Goal: Obtain resource: Download file/media

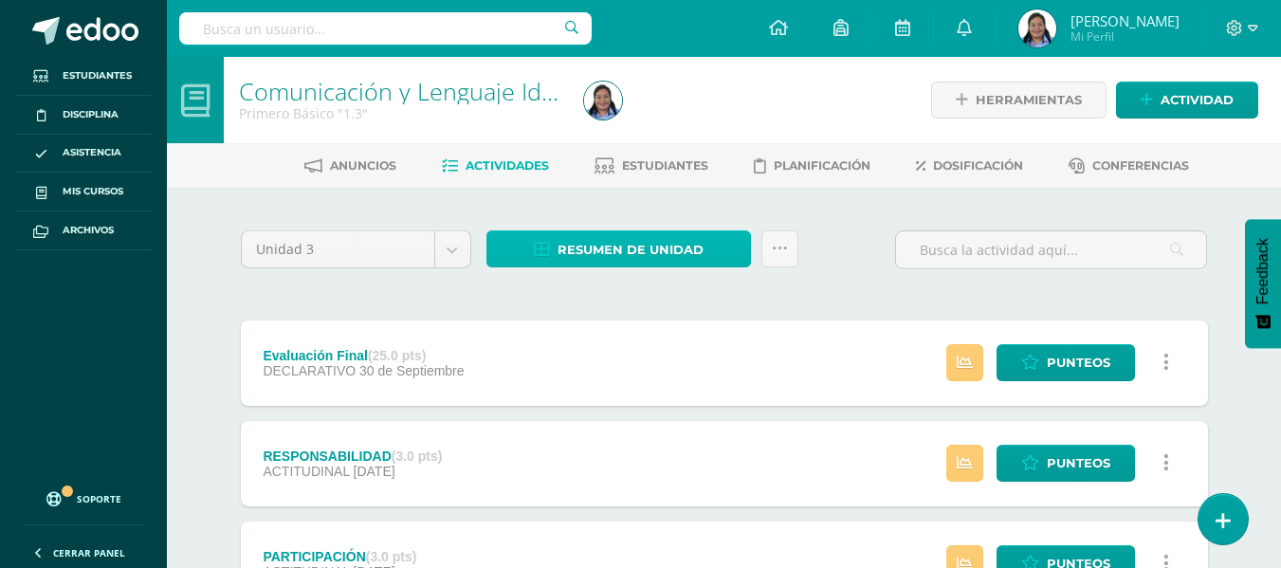
click at [613, 239] on span "Resumen de unidad" at bounding box center [631, 249] width 146 height 35
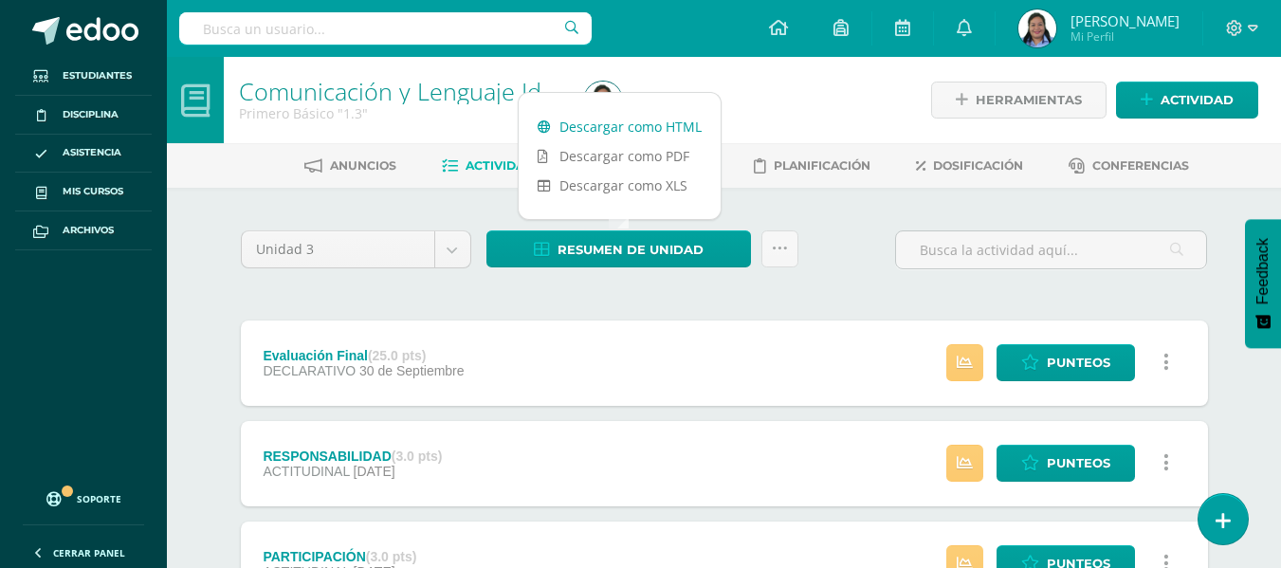
click at [636, 131] on link "Descargar como HTML" at bounding box center [620, 126] width 202 height 29
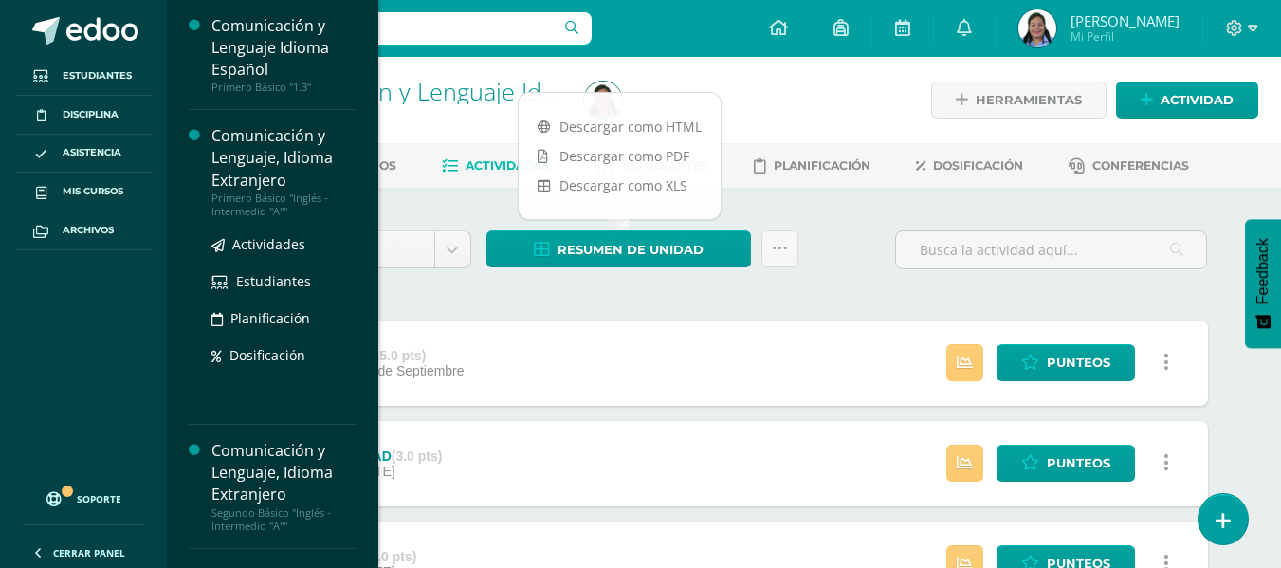
click at [273, 144] on div "Comunicación y Lenguaje, Idioma Extranjero" at bounding box center [284, 157] width 144 height 65
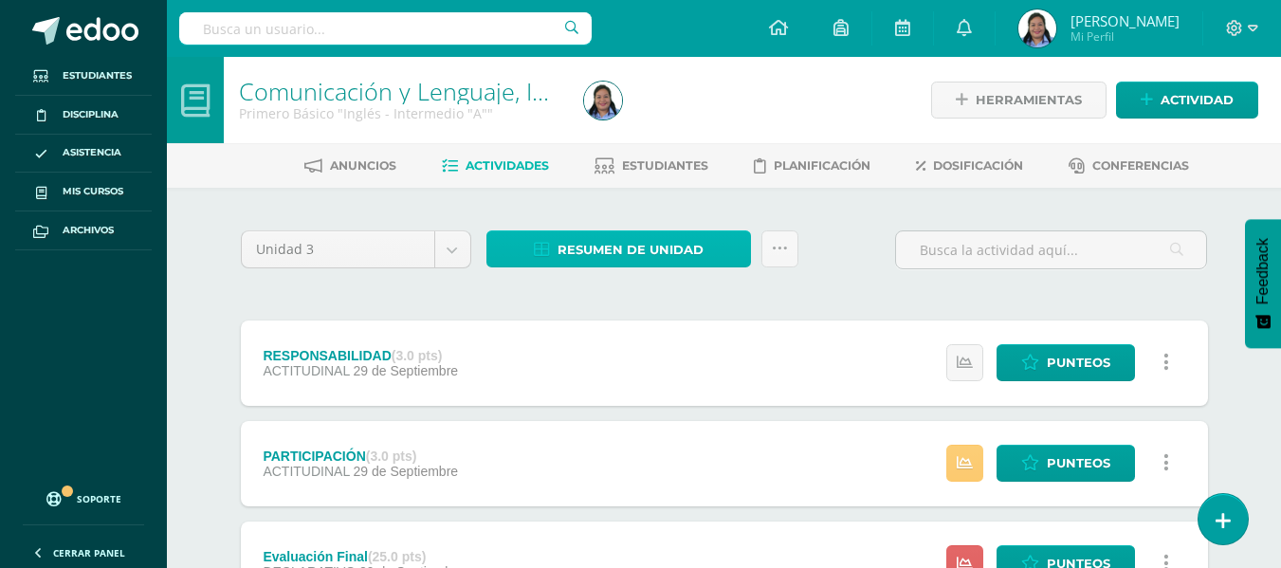
click at [586, 249] on span "Resumen de unidad" at bounding box center [631, 249] width 146 height 35
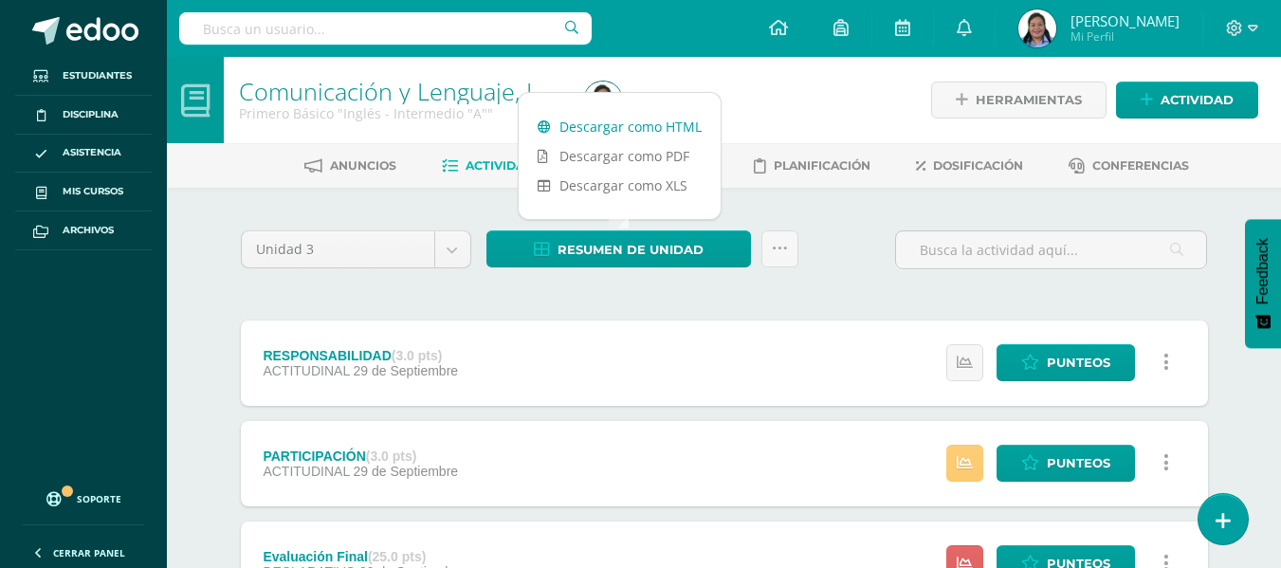
click at [607, 136] on link "Descargar como HTML" at bounding box center [620, 126] width 202 height 29
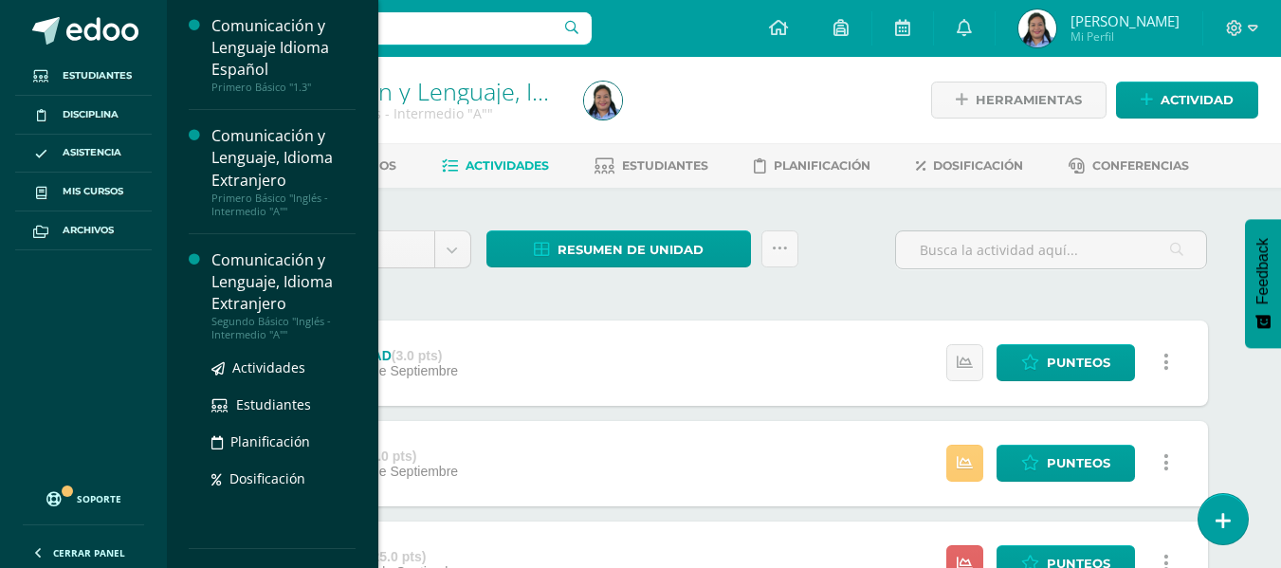
click at [279, 325] on div "Segundo Básico "Inglés - Intermedio "A""" at bounding box center [284, 328] width 144 height 27
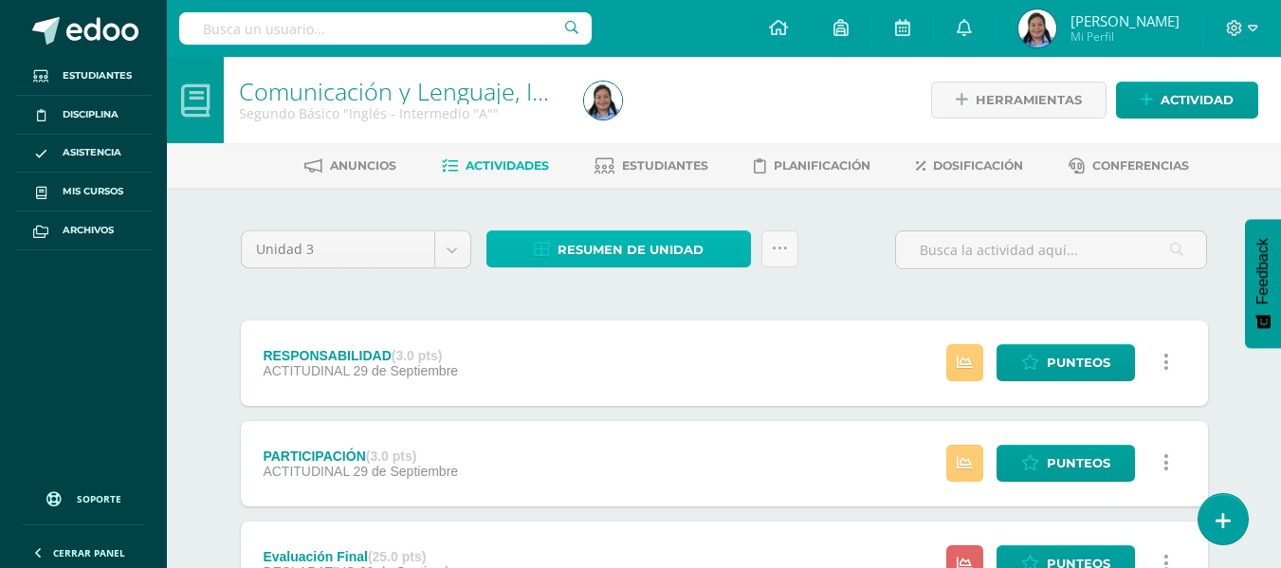
click at [674, 246] on span "Resumen de unidad" at bounding box center [631, 249] width 146 height 35
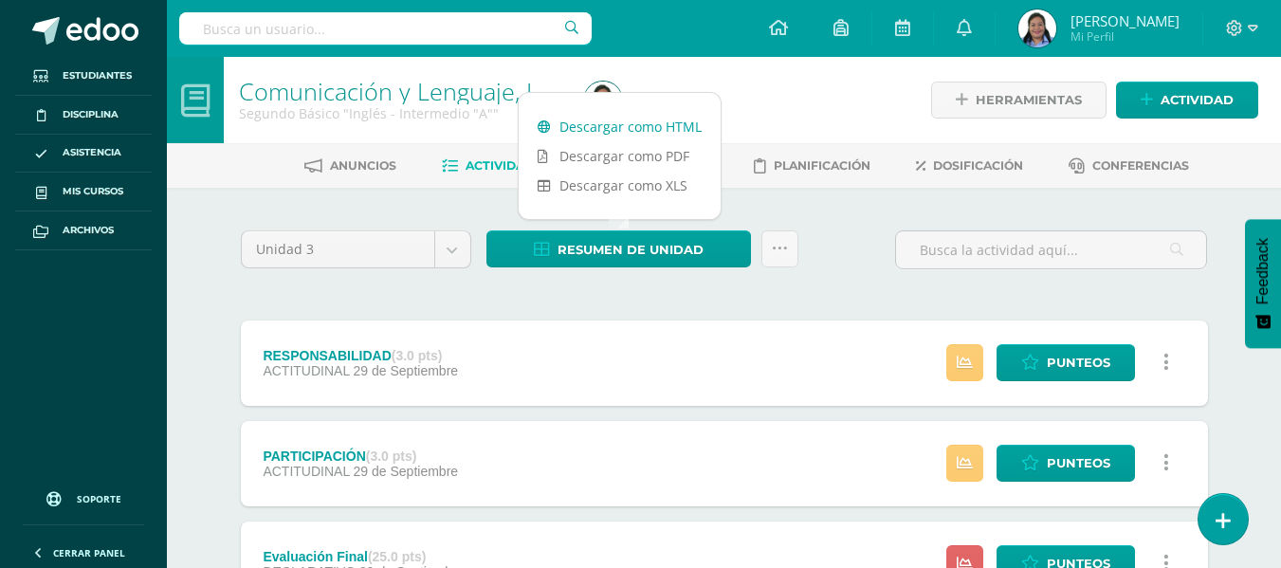
click at [641, 128] on link "Descargar como HTML" at bounding box center [620, 126] width 202 height 29
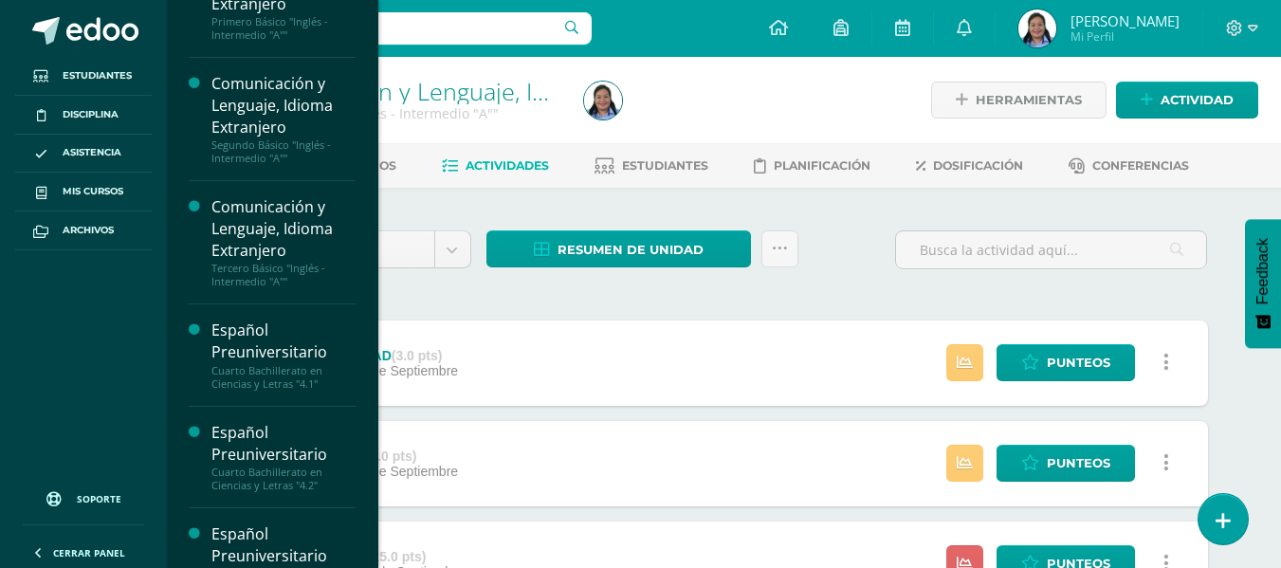
scroll to position [178, 0]
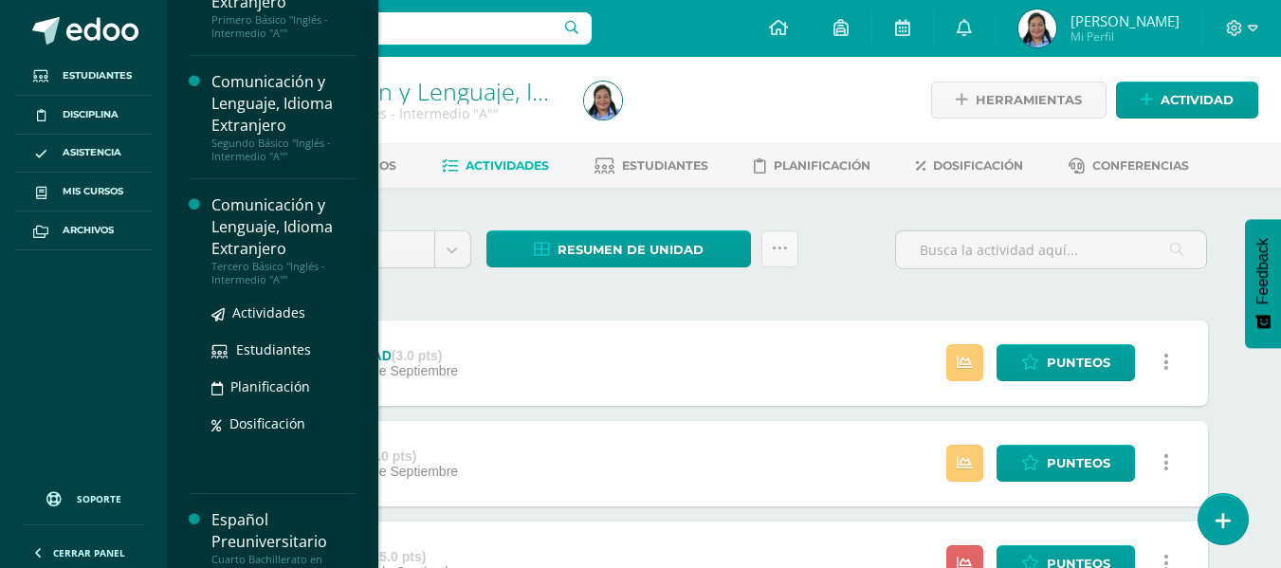
click at [257, 228] on div "Comunicación y Lenguaje, Idioma Extranjero" at bounding box center [284, 226] width 144 height 65
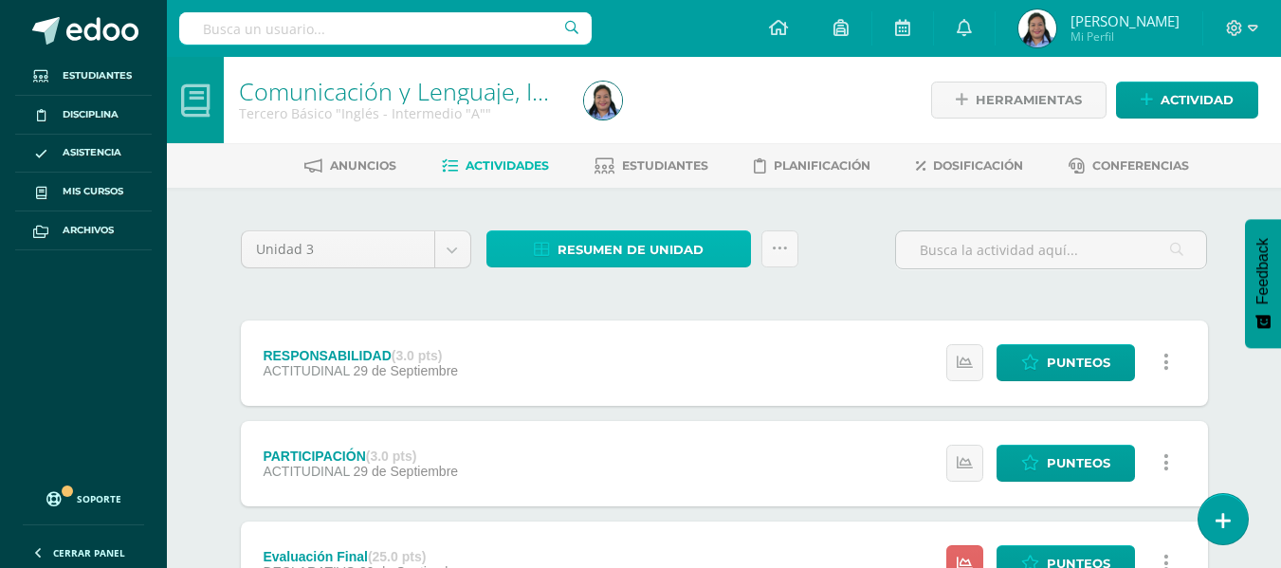
click at [620, 239] on span "Resumen de unidad" at bounding box center [631, 249] width 146 height 35
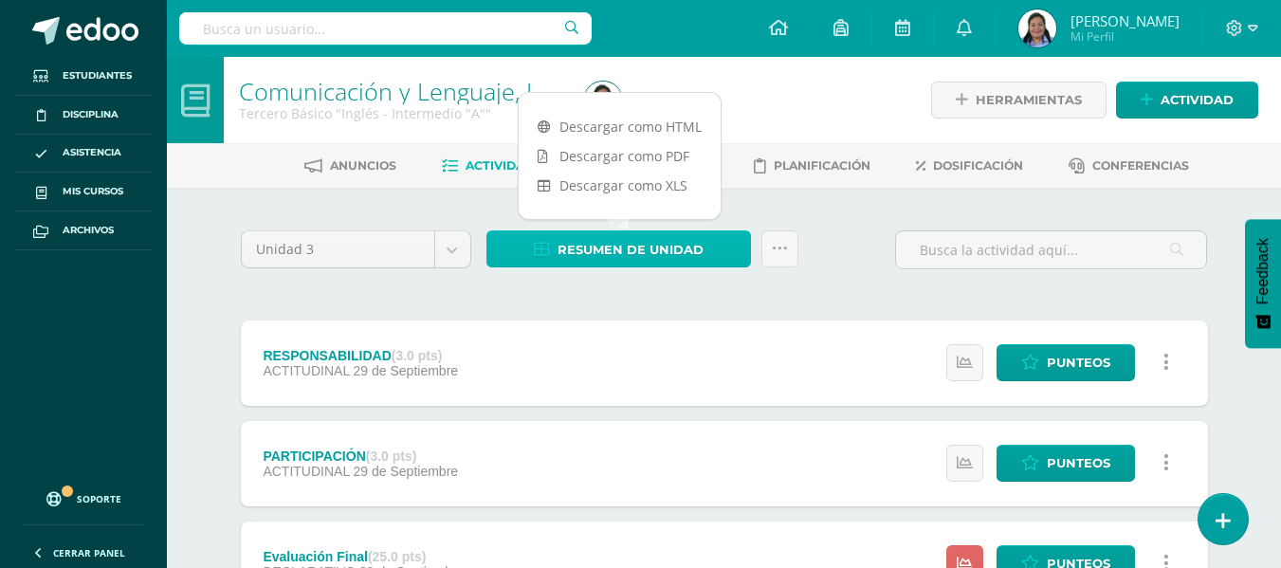
click at [620, 239] on span "Resumen de unidad" at bounding box center [631, 249] width 146 height 35
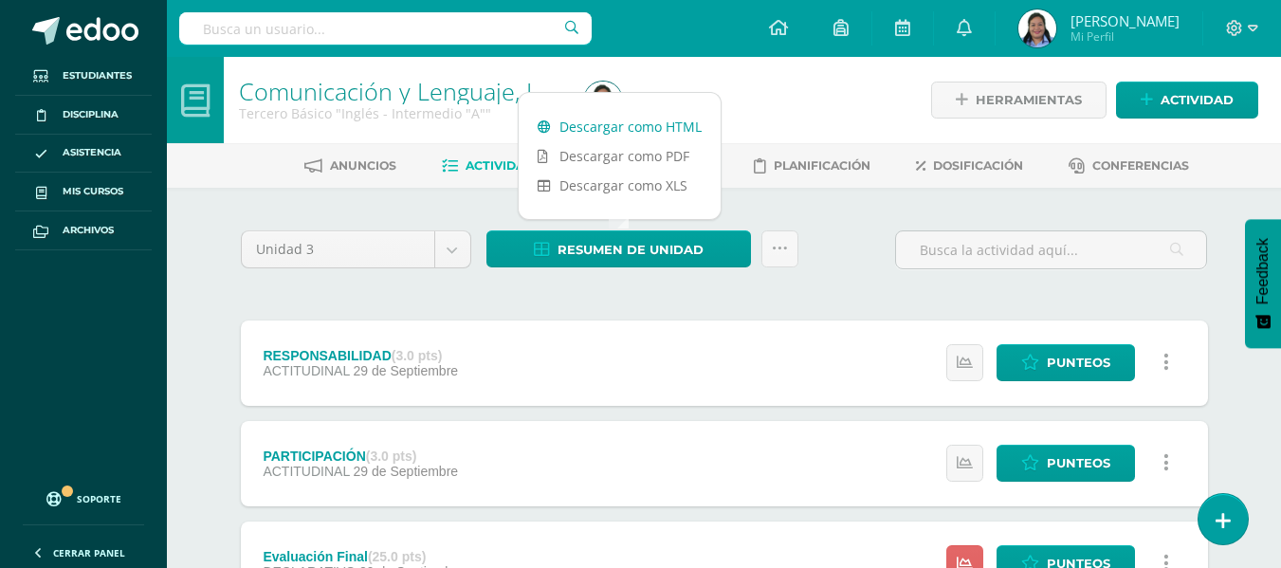
click at [639, 121] on link "Descargar como HTML" at bounding box center [620, 126] width 202 height 29
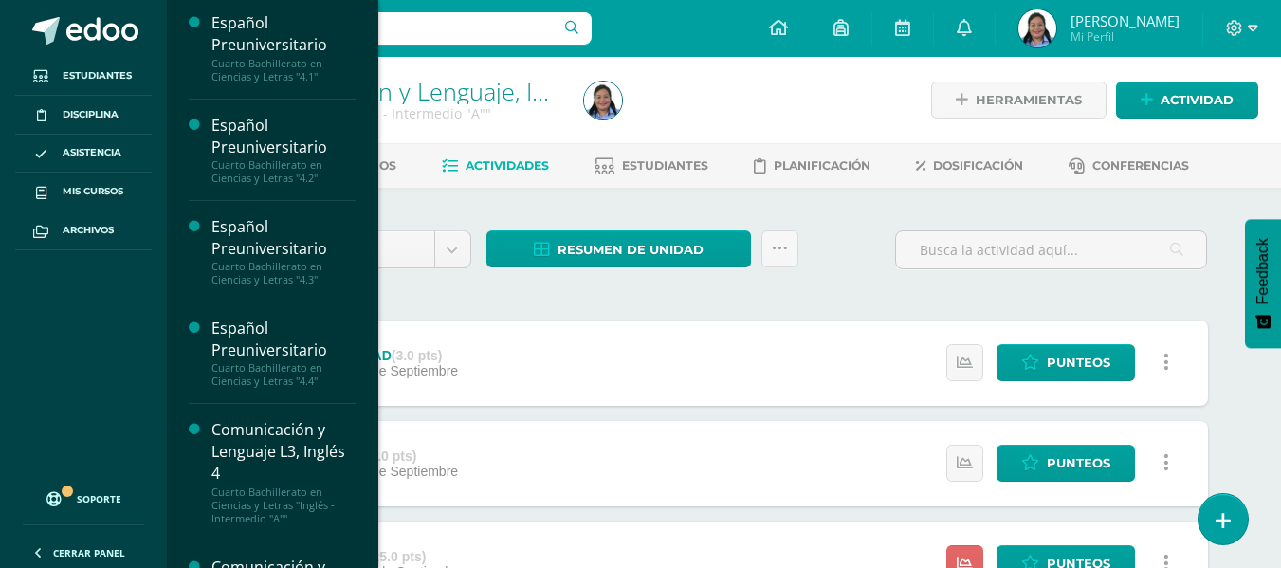
scroll to position [499, 0]
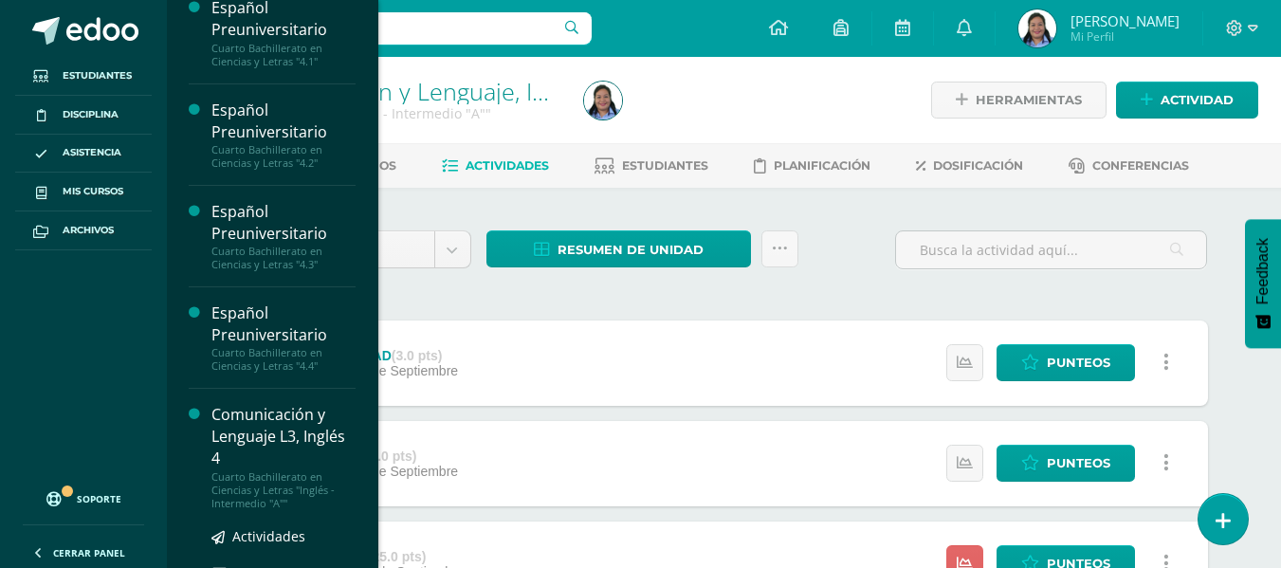
click at [286, 454] on div "Comunicación y Lenguaje L3, Inglés 4" at bounding box center [284, 436] width 144 height 65
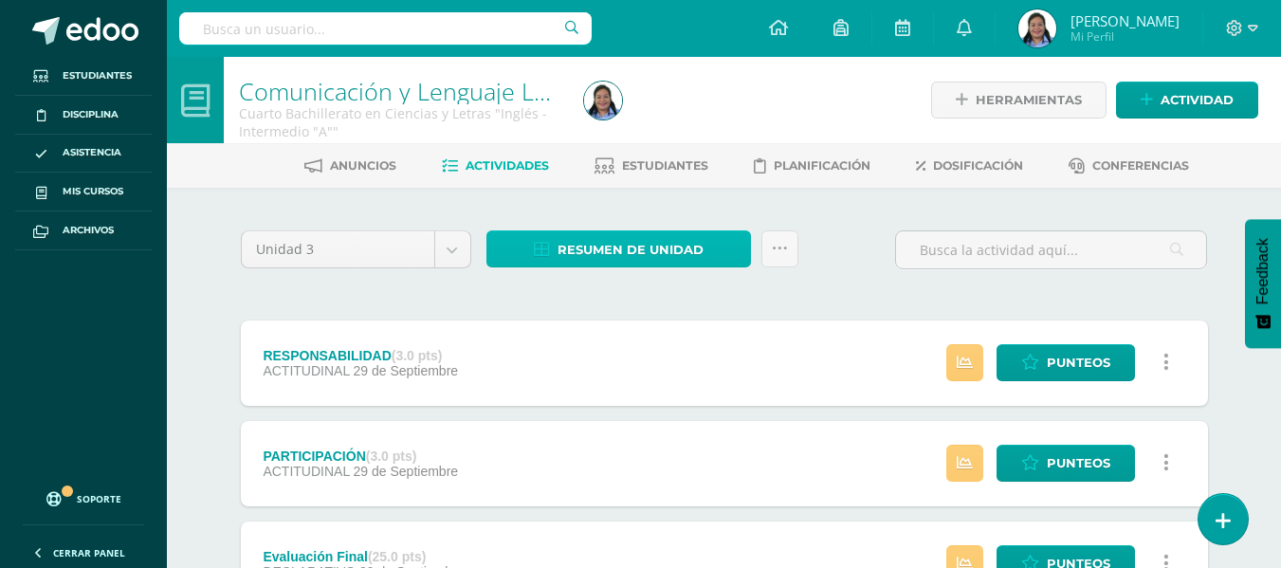
click at [620, 244] on span "Resumen de unidad" at bounding box center [631, 249] width 146 height 35
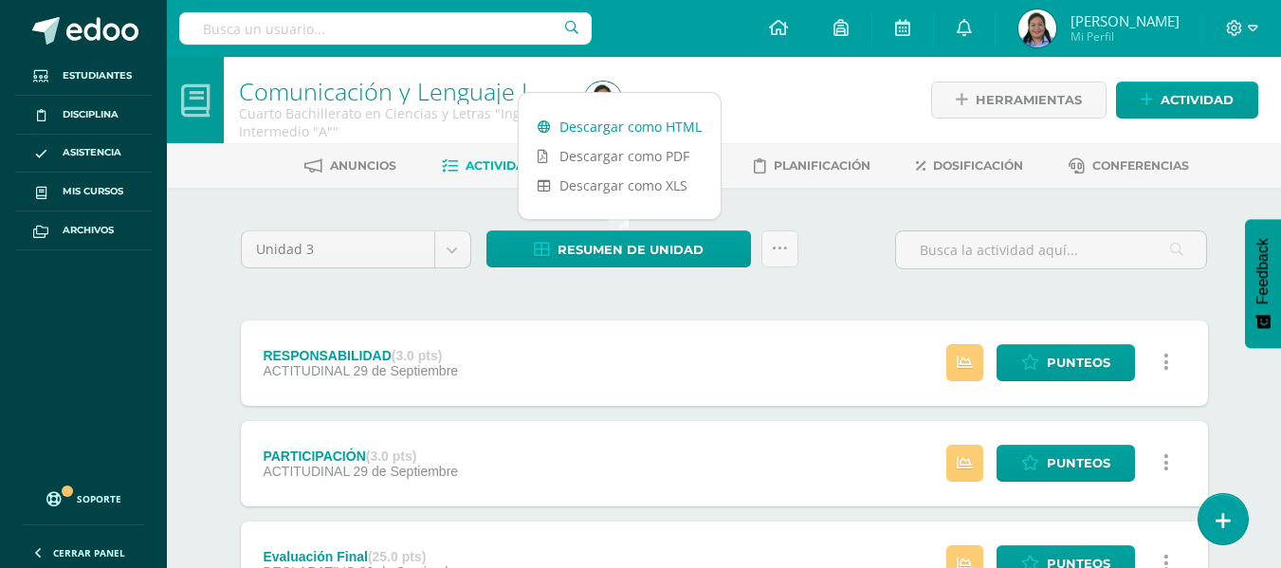
click at [622, 125] on link "Descargar como HTML" at bounding box center [620, 126] width 202 height 29
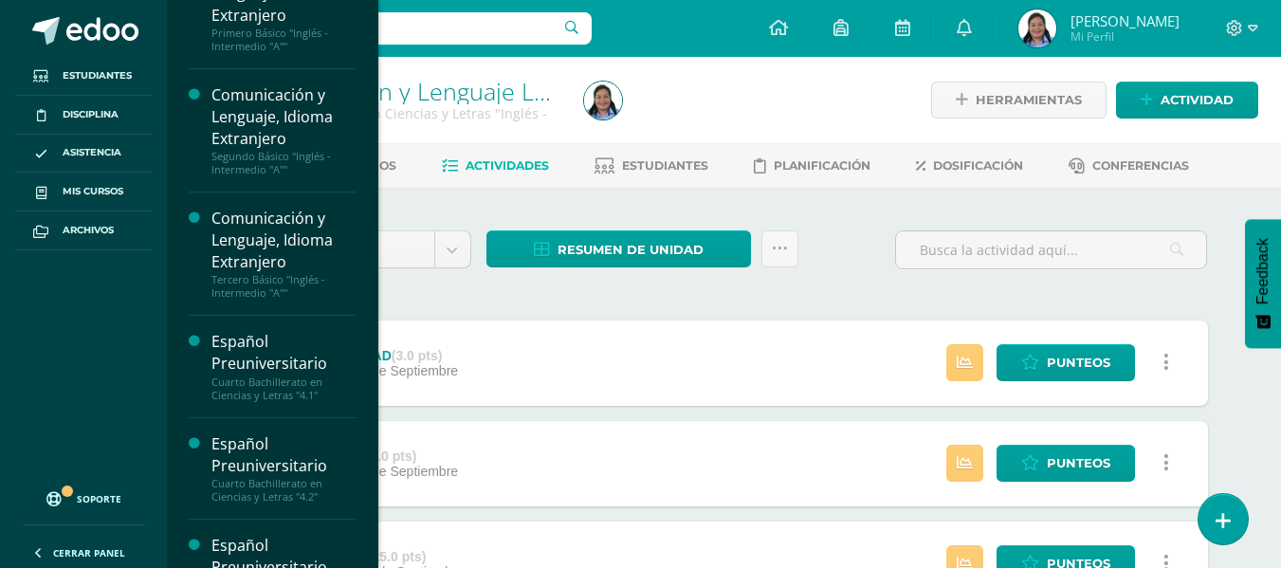
scroll to position [167, 0]
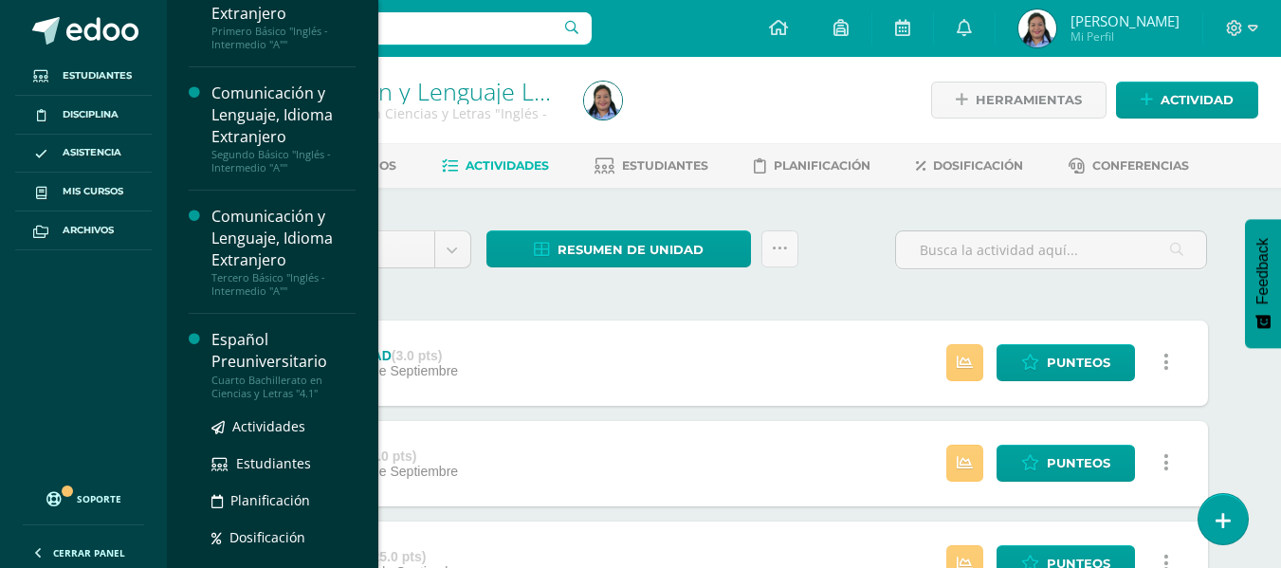
click at [241, 358] on div "Español Preuniversitario" at bounding box center [284, 351] width 144 height 44
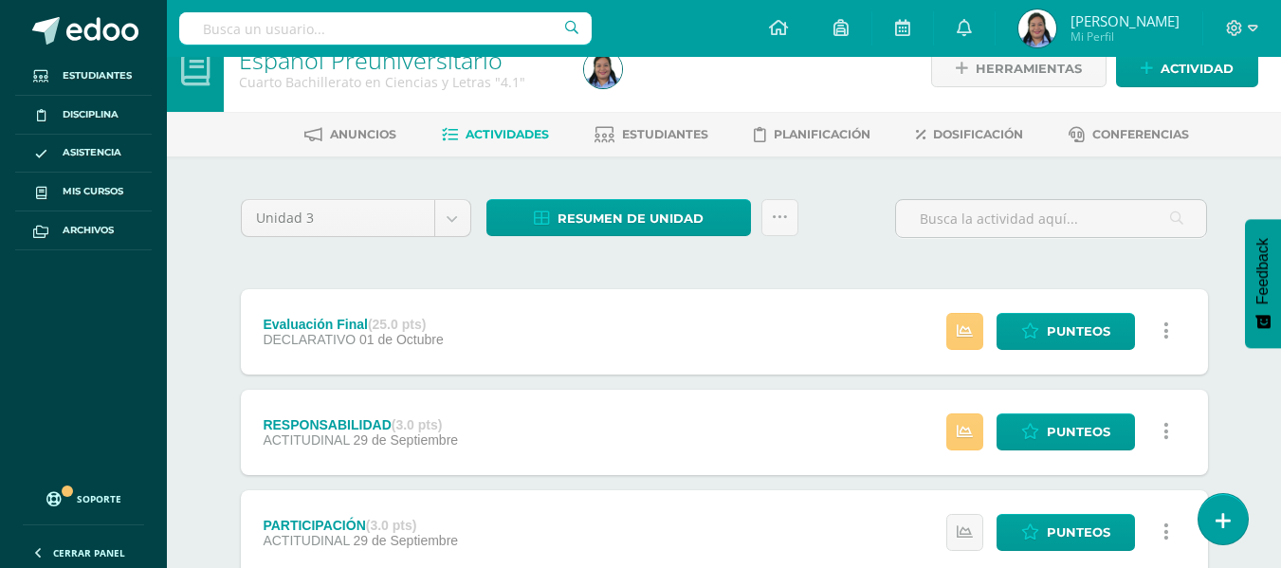
scroll to position [2, 0]
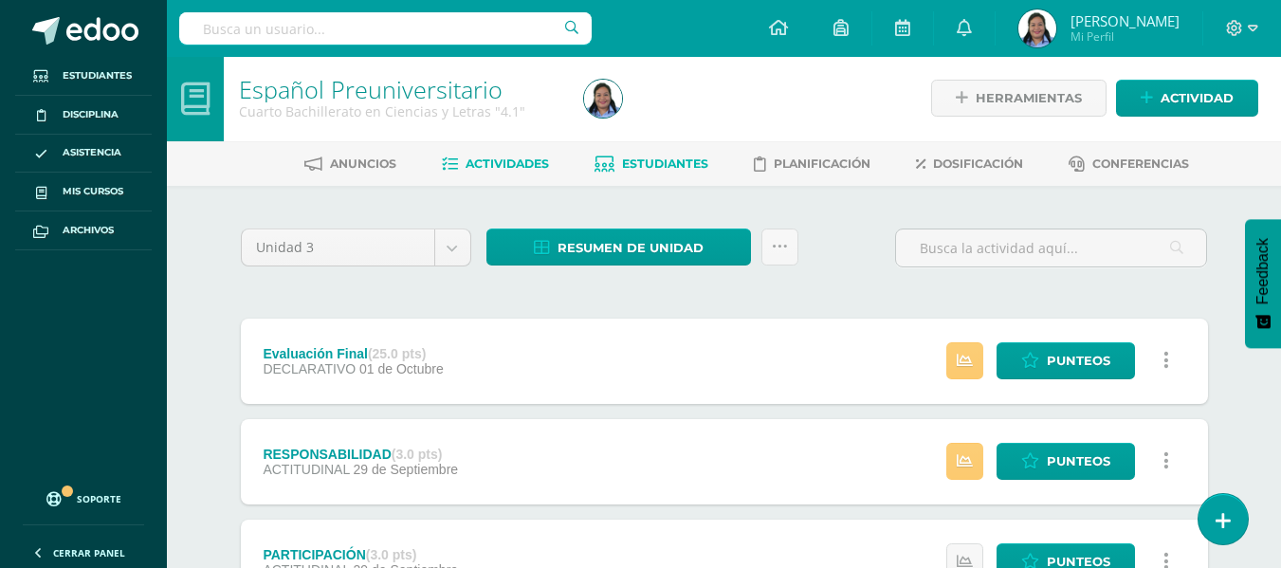
click at [680, 162] on span "Estudiantes" at bounding box center [665, 164] width 86 height 14
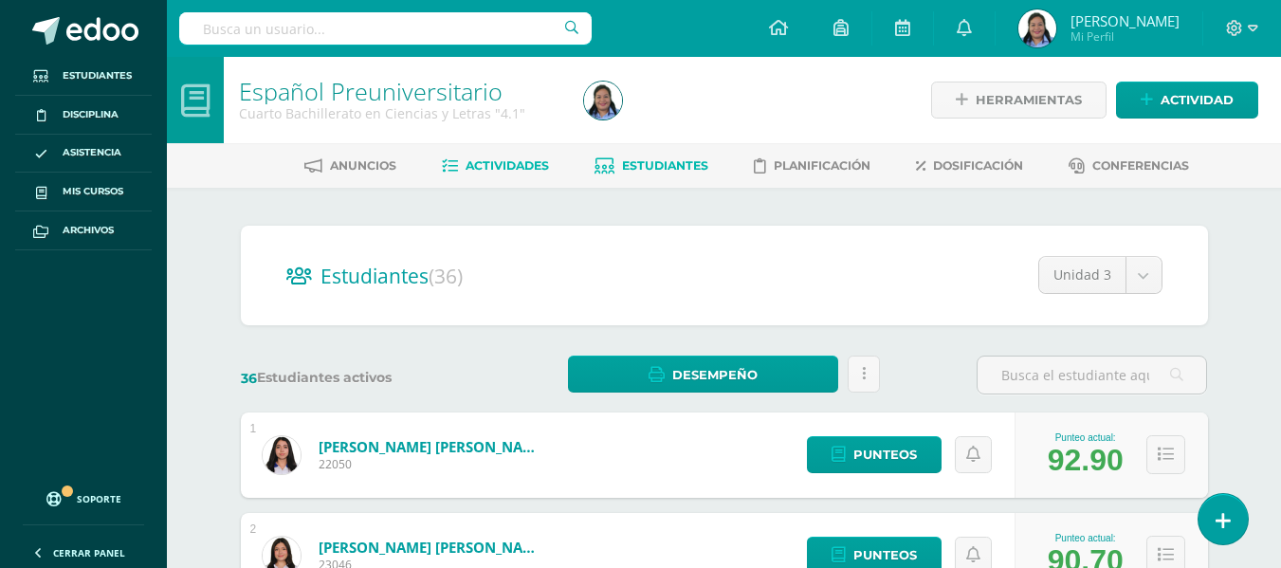
click at [490, 168] on span "Actividades" at bounding box center [507, 165] width 83 height 14
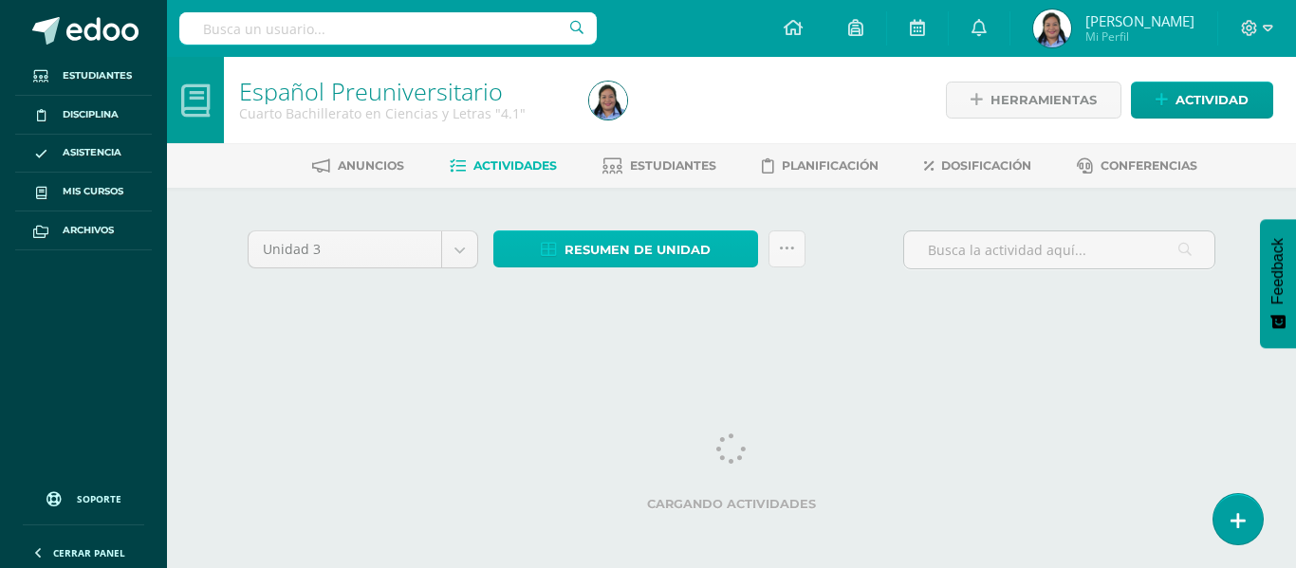
click at [649, 241] on span "Resumen de unidad" at bounding box center [637, 249] width 146 height 35
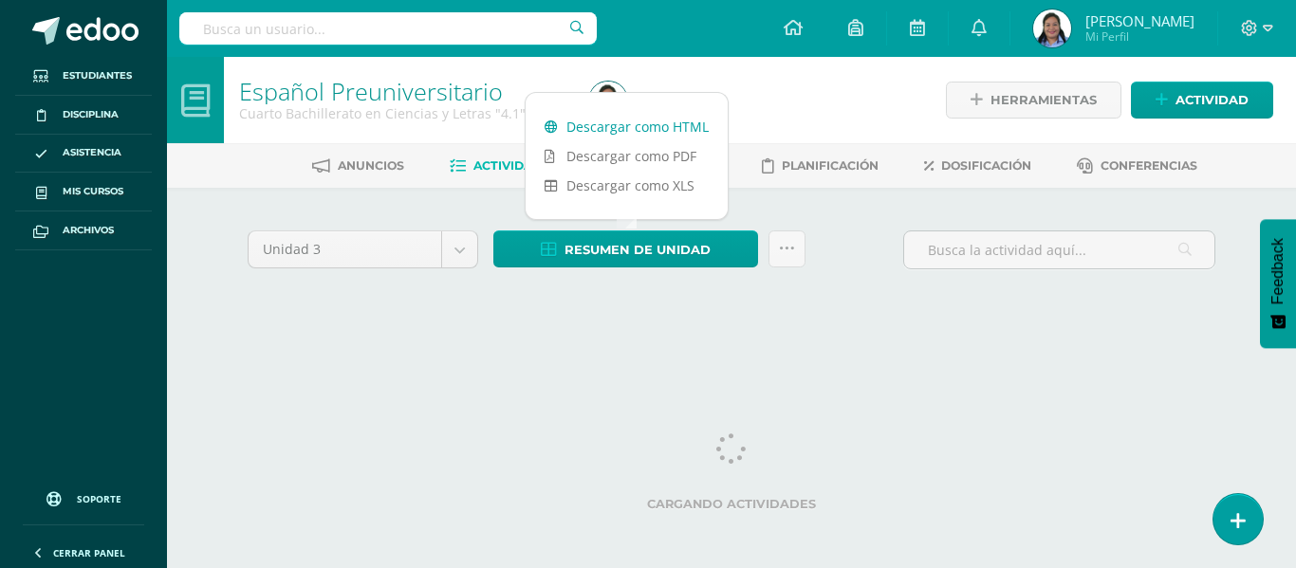
click at [661, 134] on link "Descargar como HTML" at bounding box center [626, 126] width 202 height 29
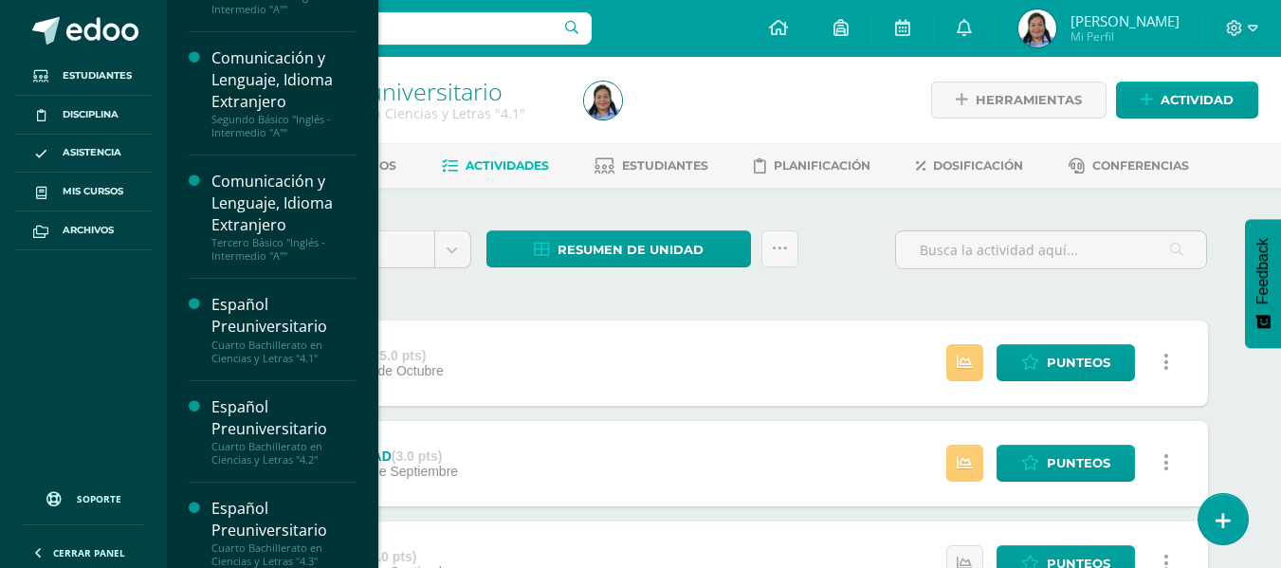
scroll to position [217, 0]
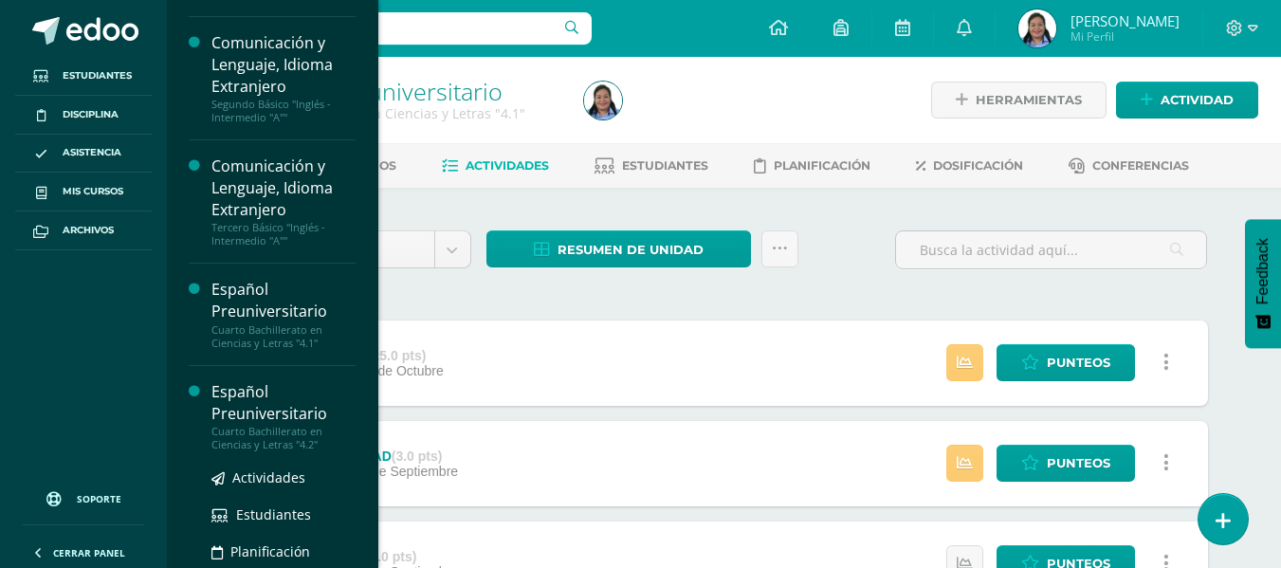
click at [249, 426] on div "Cuarto Bachillerato en Ciencias y Letras "4.2"" at bounding box center [284, 438] width 144 height 27
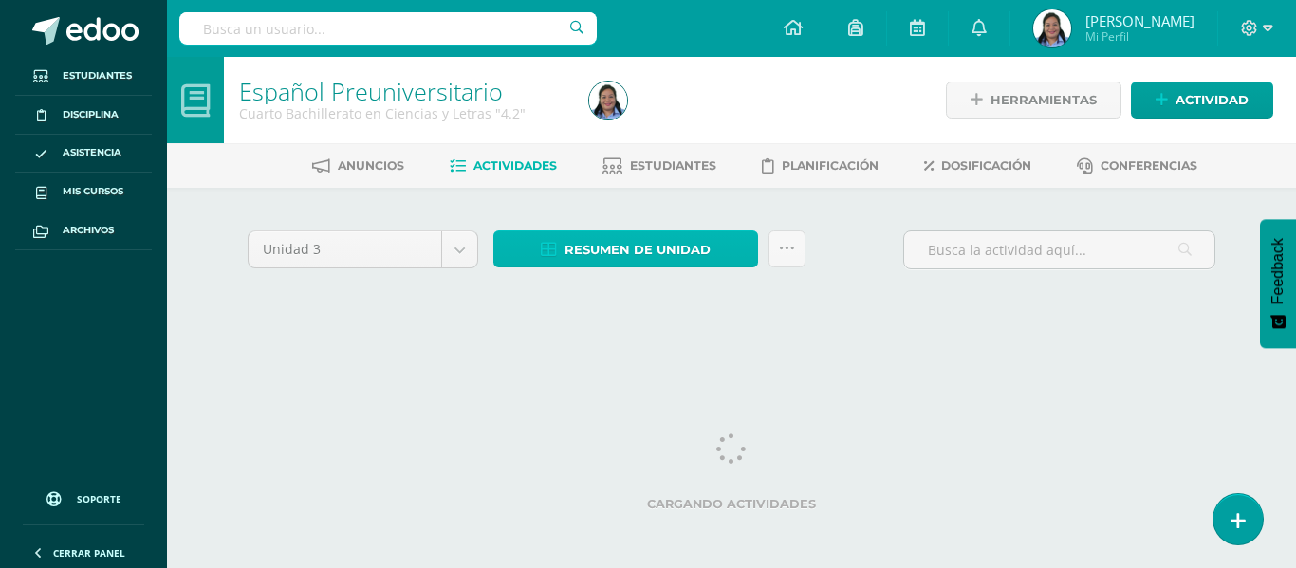
click at [696, 259] on span "Resumen de unidad" at bounding box center [637, 249] width 146 height 35
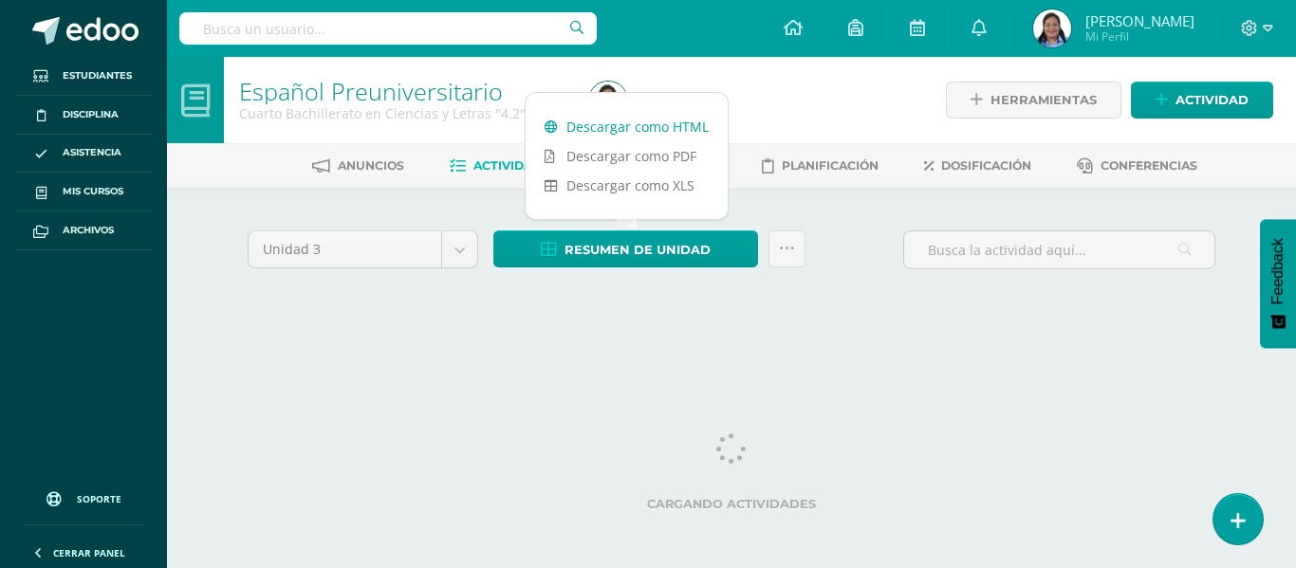
click at [659, 120] on link "Descargar como HTML" at bounding box center [626, 126] width 202 height 29
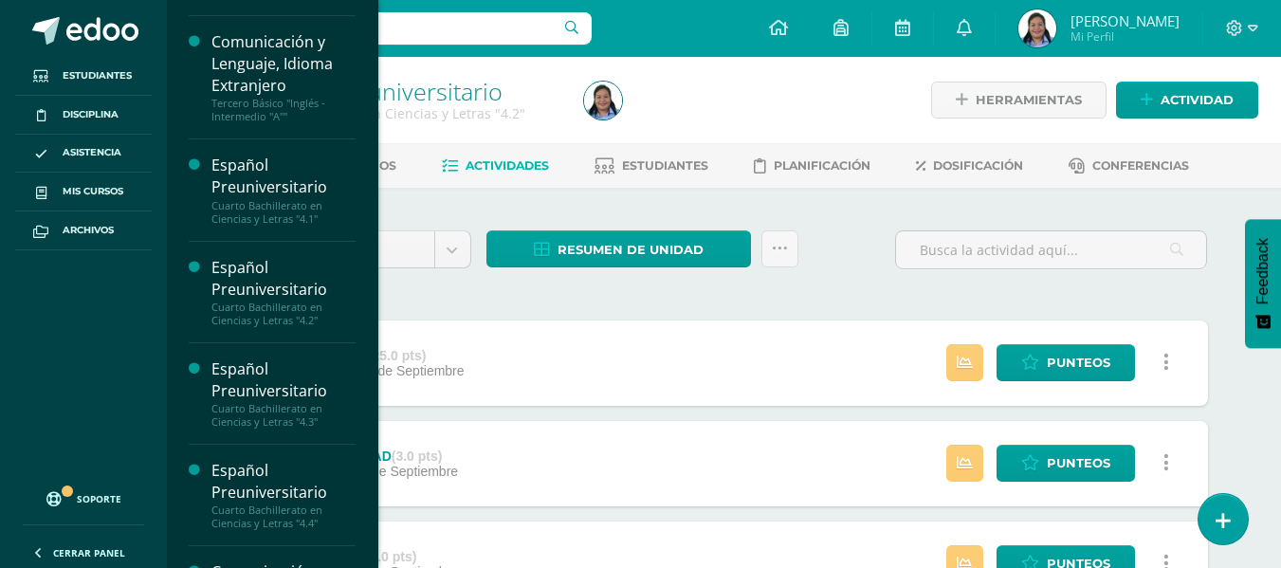
scroll to position [343, 0]
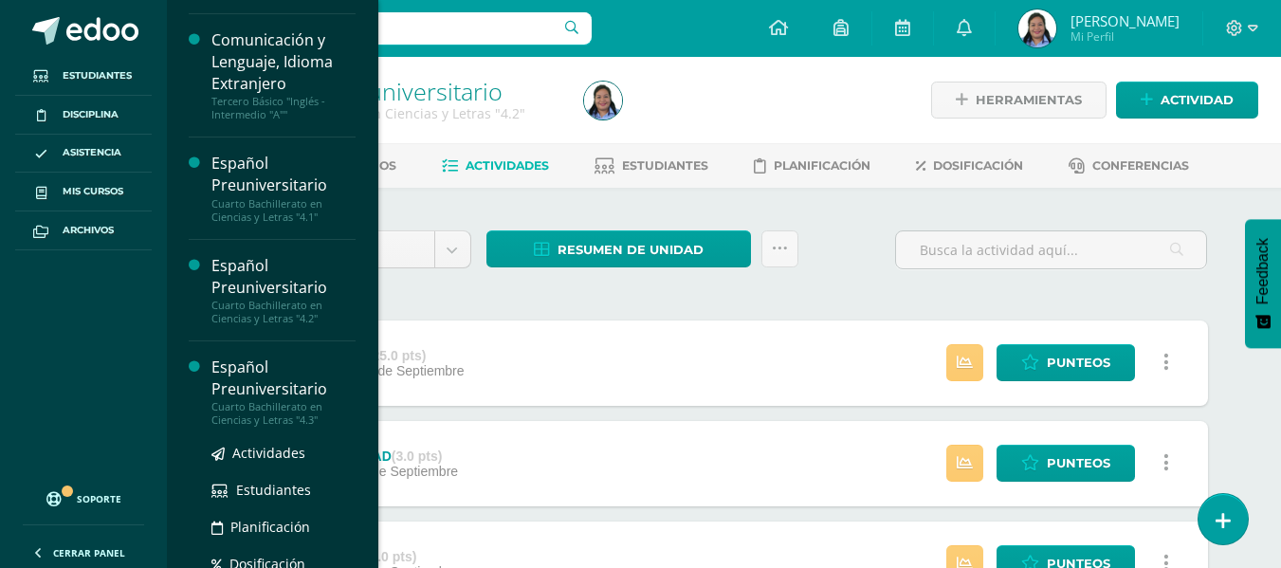
click at [279, 392] on div "Español Preuniversitario" at bounding box center [284, 379] width 144 height 44
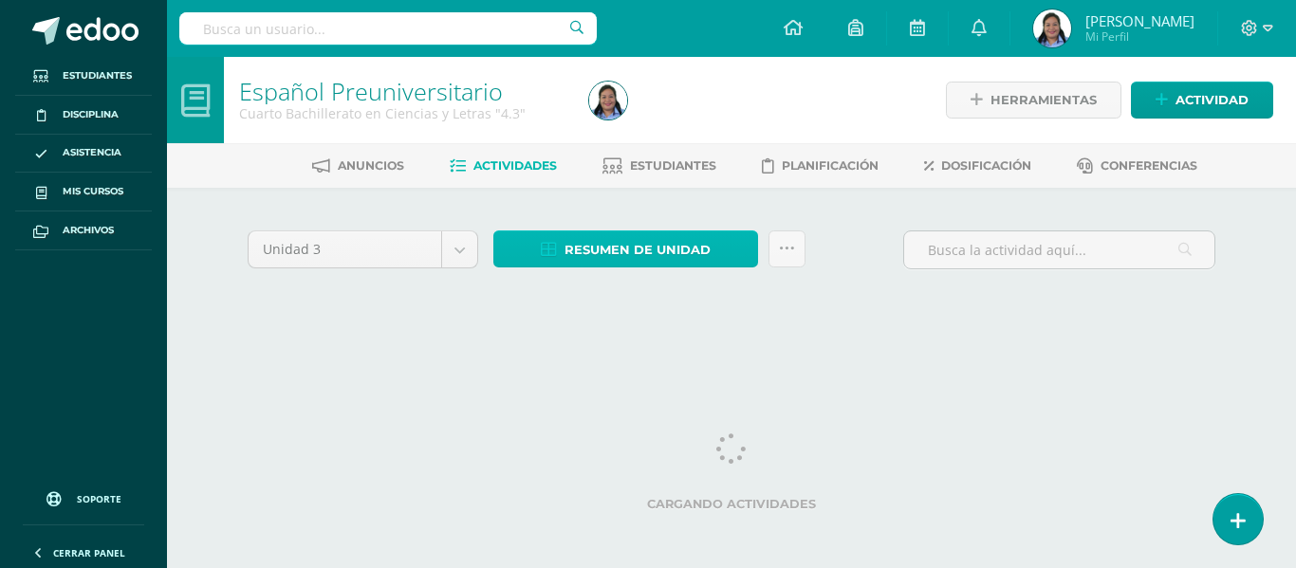
click at [594, 265] on span "Resumen de unidad" at bounding box center [637, 249] width 146 height 35
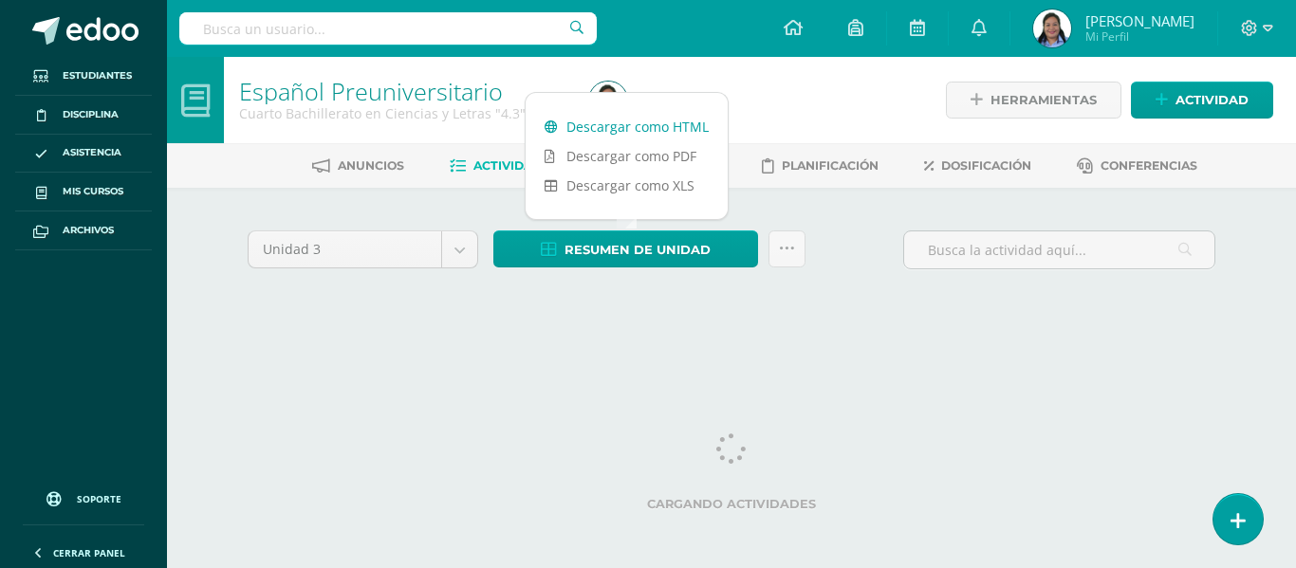
click at [637, 130] on link "Descargar como HTML" at bounding box center [626, 126] width 202 height 29
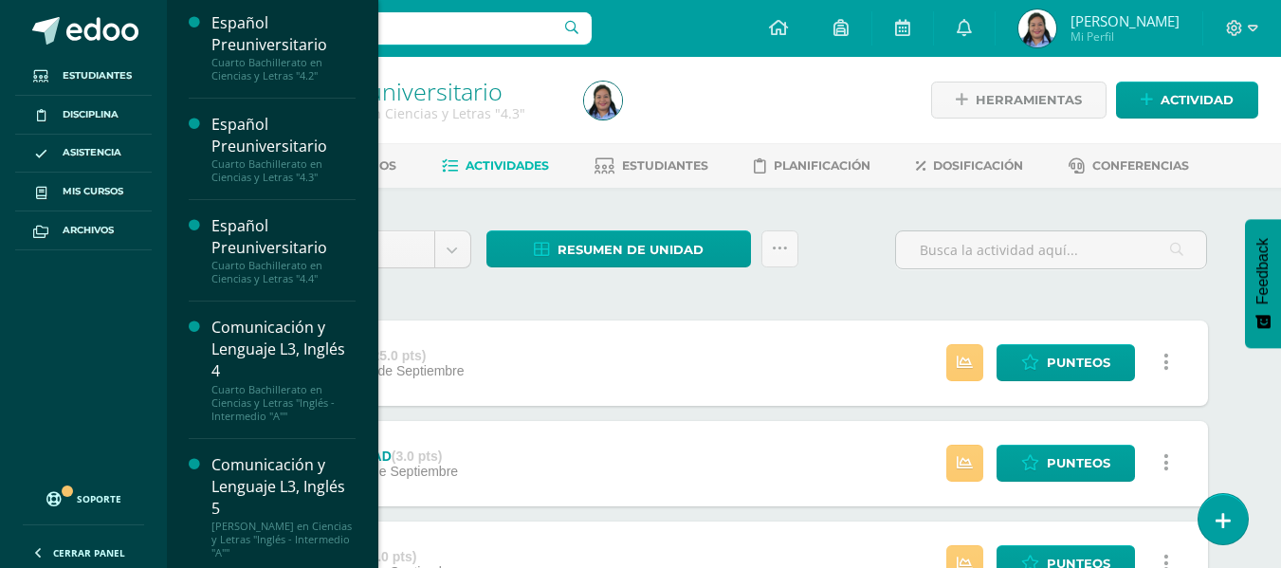
scroll to position [594, 0]
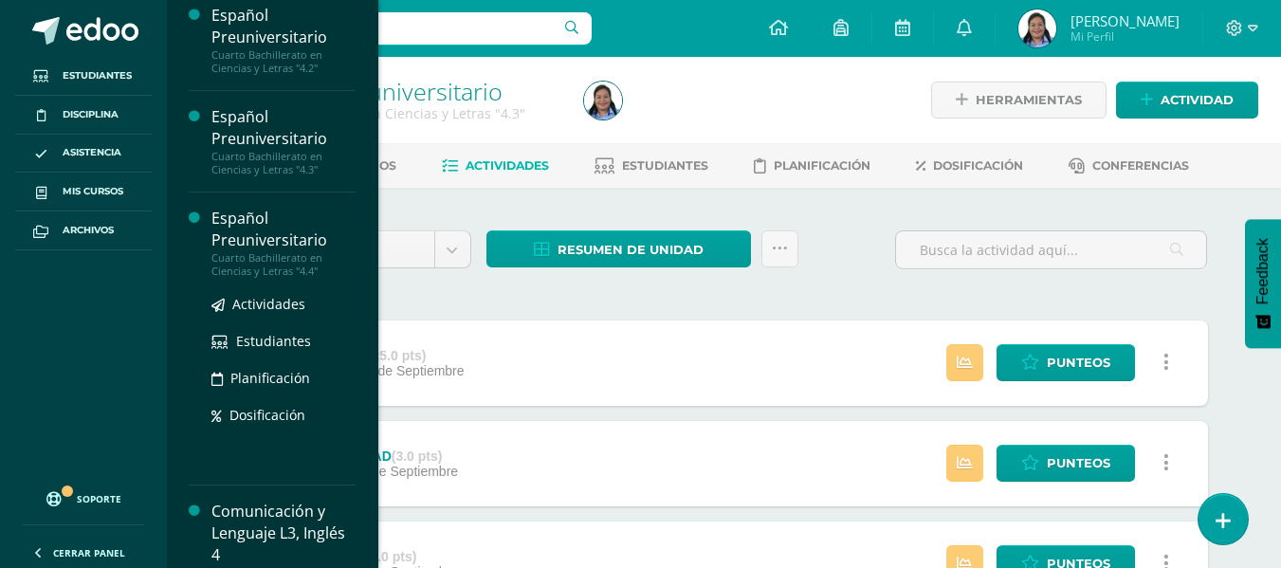
click at [274, 222] on div "Español Preuniversitario" at bounding box center [284, 230] width 144 height 44
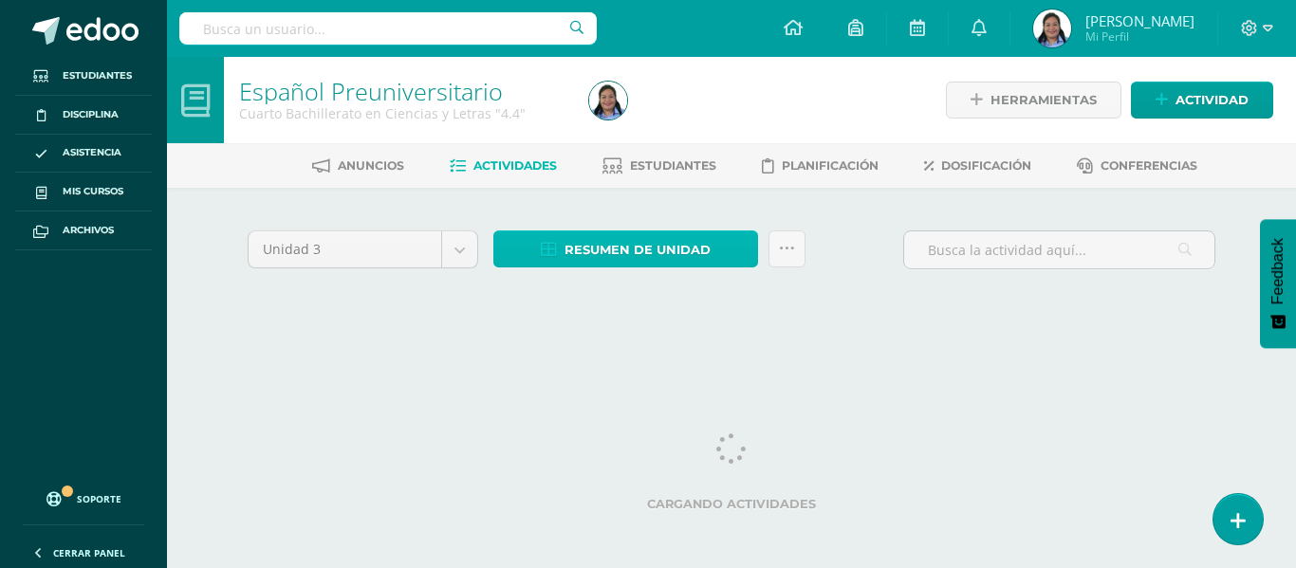
click at [629, 261] on span "Resumen de unidad" at bounding box center [637, 249] width 146 height 35
click at [632, 255] on span "Resumen de unidad" at bounding box center [637, 249] width 146 height 35
click at [532, 207] on div "Unidad 3 Unidad 1 Unidad 2 Unidad 3 Resumen de unidad Enviar punteos a revision…" at bounding box center [731, 273] width 1043 height 171
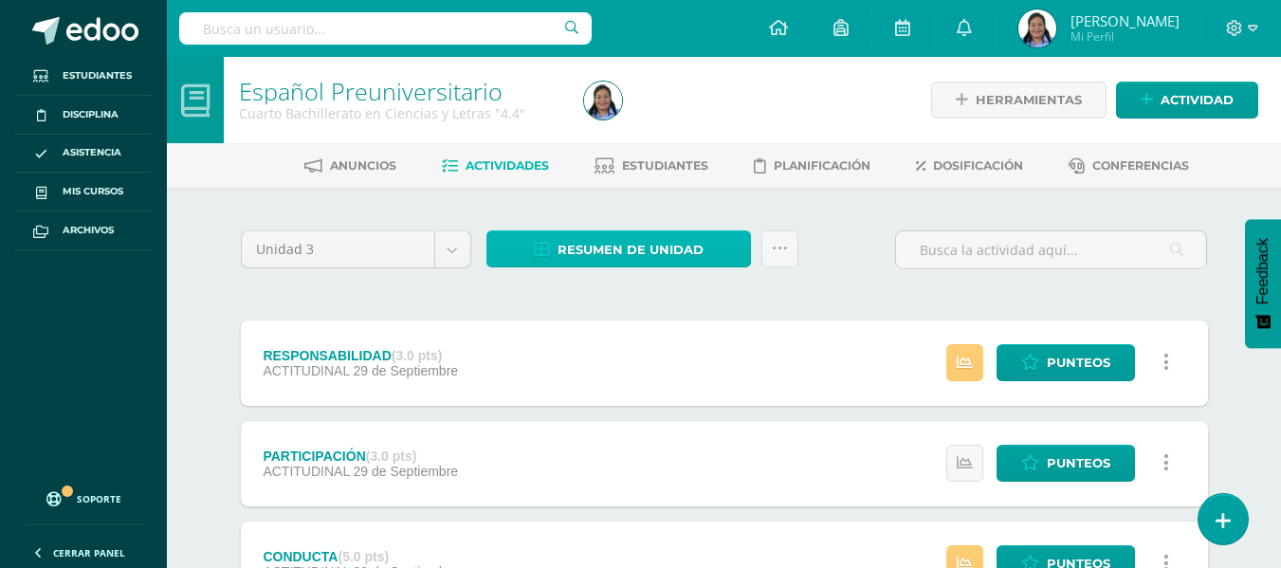
click at [684, 243] on span "Resumen de unidad" at bounding box center [631, 249] width 146 height 35
click at [710, 230] on link "Resumen de unidad" at bounding box center [619, 248] width 265 height 37
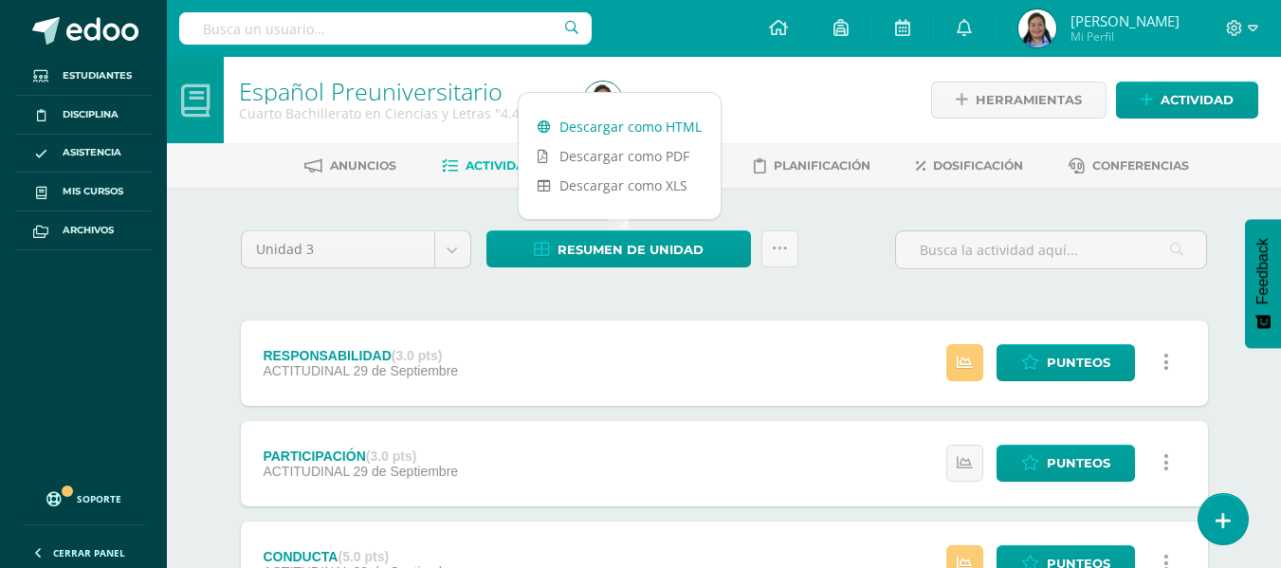
click at [662, 125] on link "Descargar como HTML" at bounding box center [620, 126] width 202 height 29
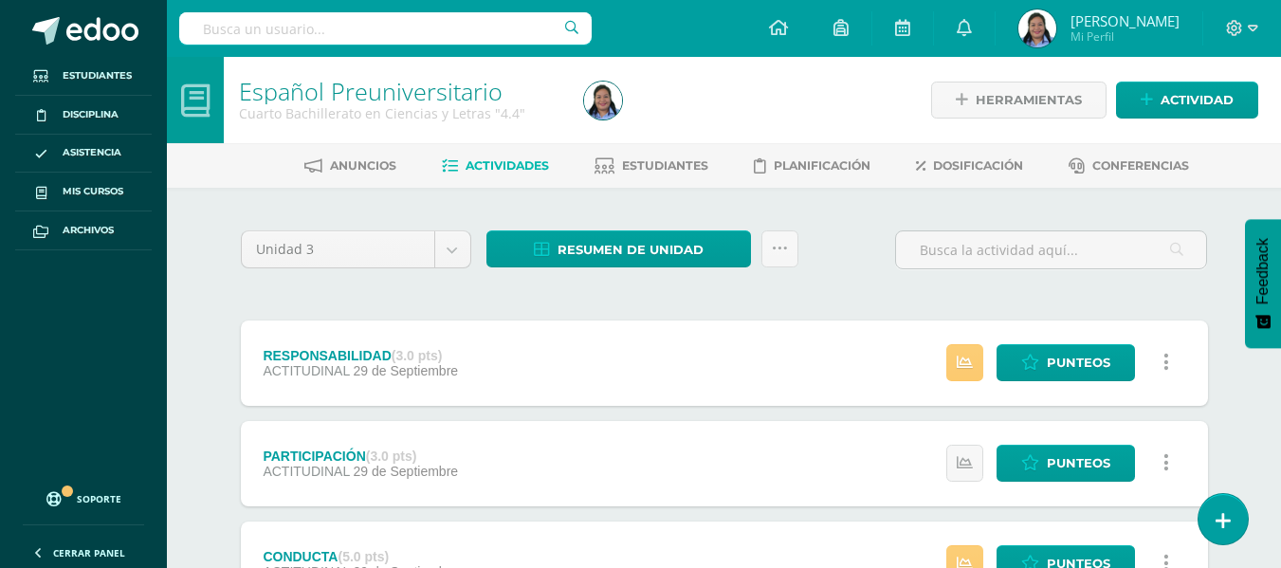
click at [691, 281] on div "Resumen de unidad Enviar punteos a revision Historial de actividad" at bounding box center [642, 257] width 327 height 54
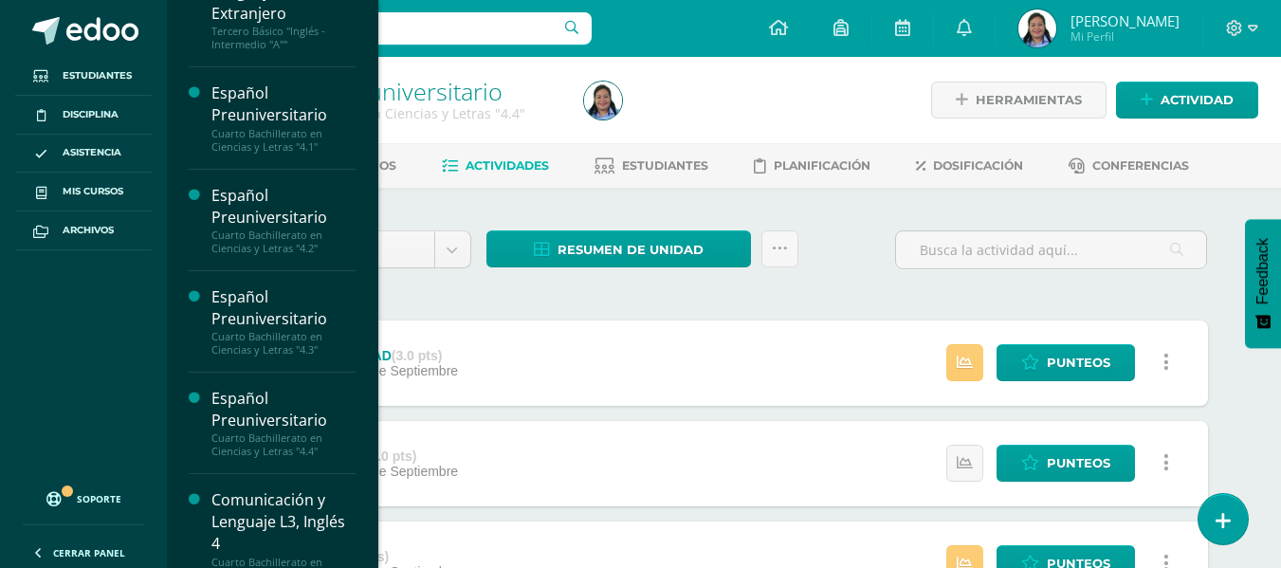
scroll to position [594, 0]
